Goal: Navigation & Orientation: Find specific page/section

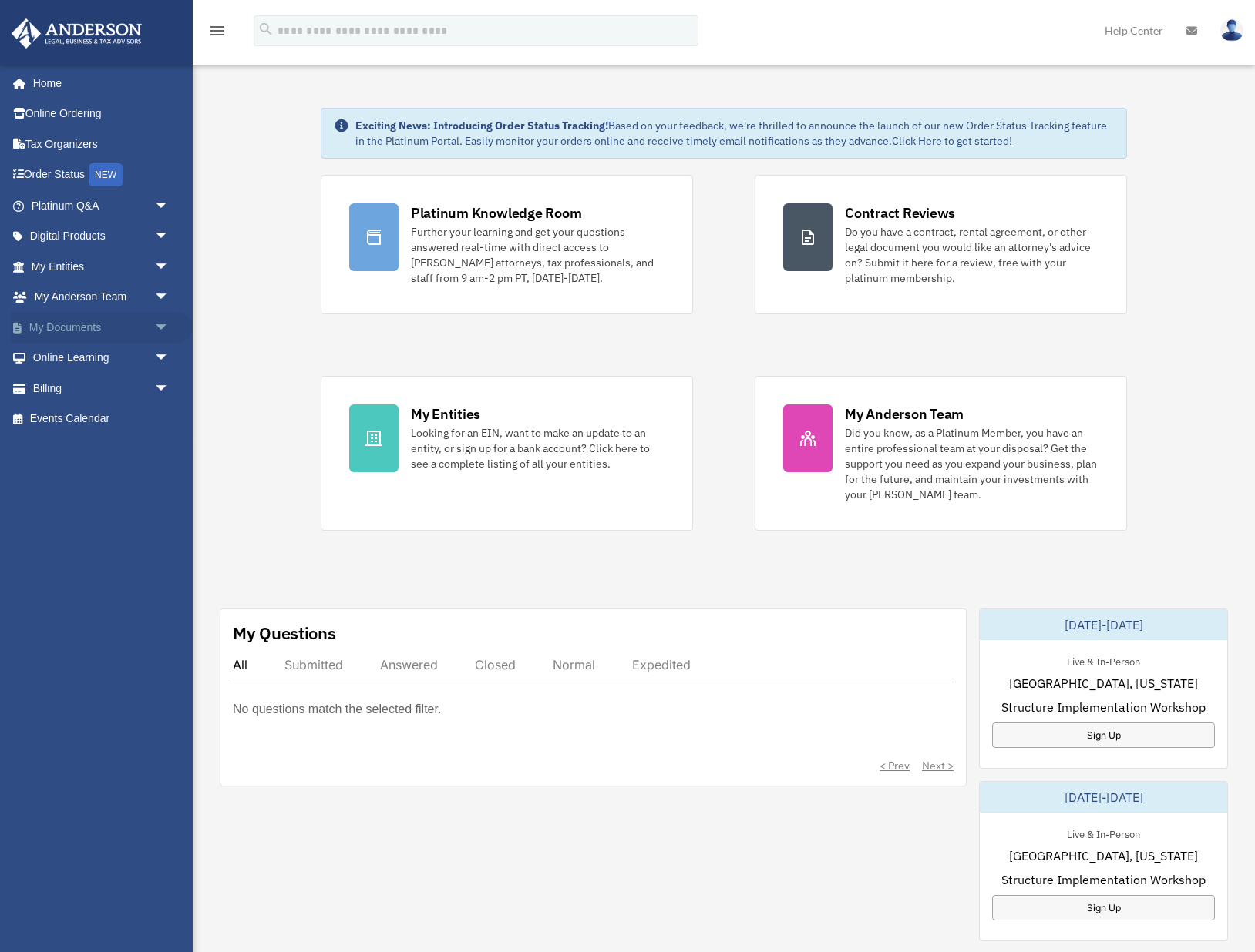
click at [147, 330] on link "My Documents arrow_drop_down" at bounding box center [101, 328] width 182 height 31
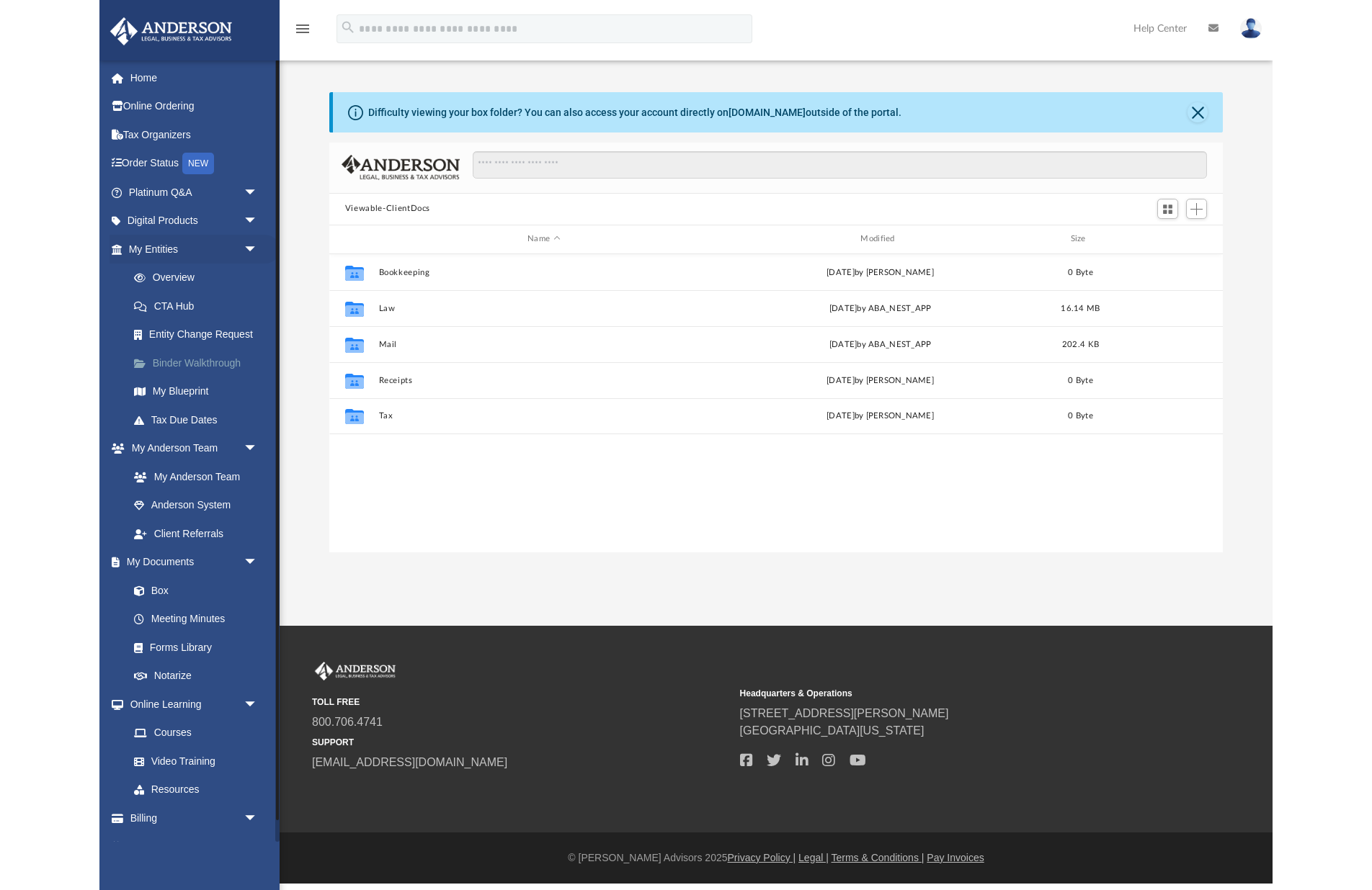
scroll to position [328, 894]
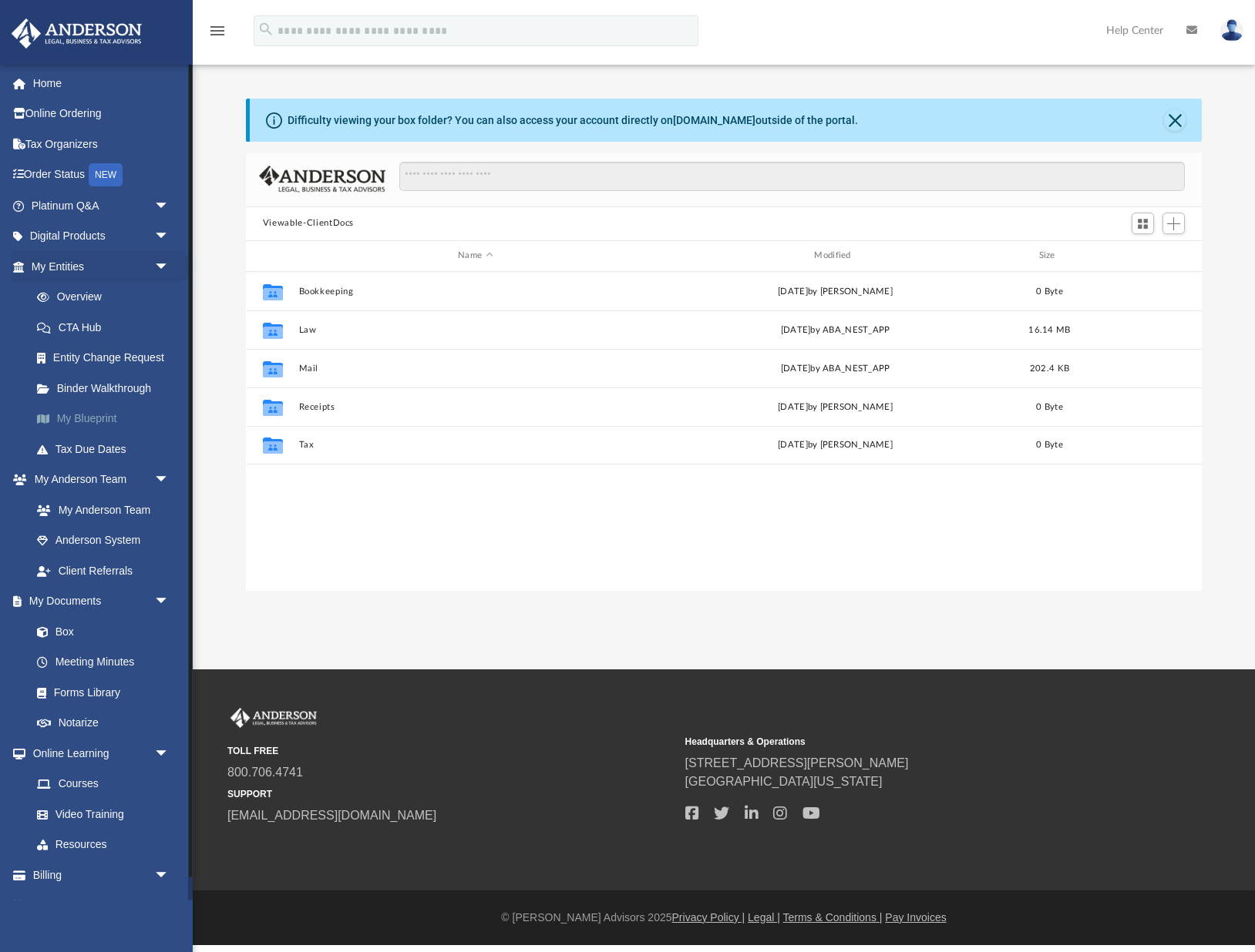
click at [96, 421] on link "My Blueprint" at bounding box center [106, 420] width 171 height 31
